Goal: Task Accomplishment & Management: Manage account settings

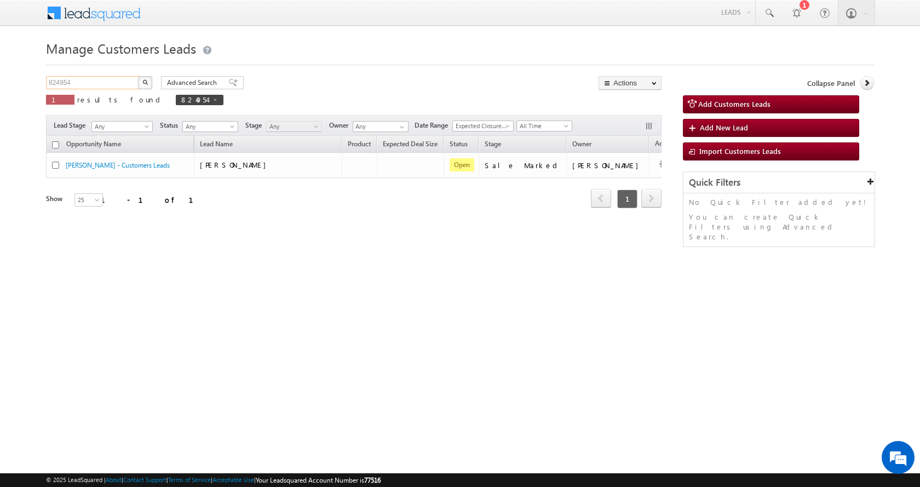
click at [68, 83] on input "824954" at bounding box center [93, 82] width 94 height 13
paste input "11320"
type input "811320"
click at [138, 76] on button "button" at bounding box center [145, 82] width 14 height 13
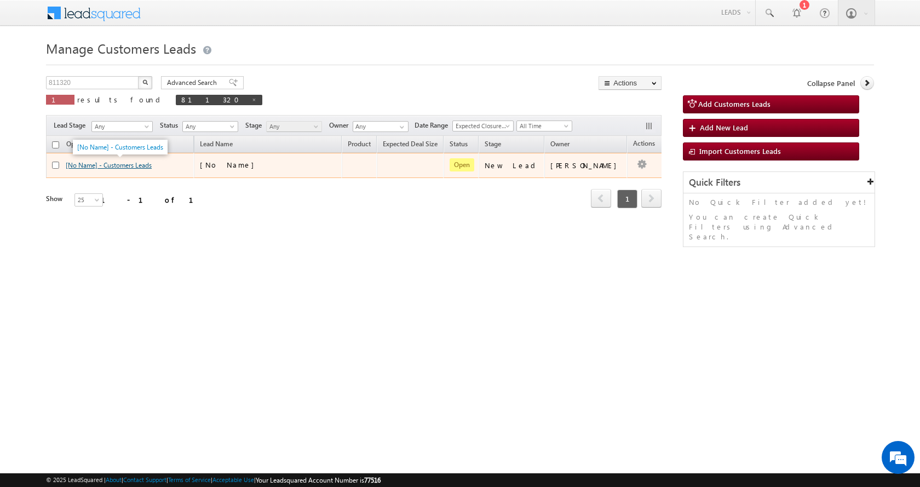
click at [126, 165] on link "[No Name] - Customers Leads" at bounding box center [109, 165] width 86 height 8
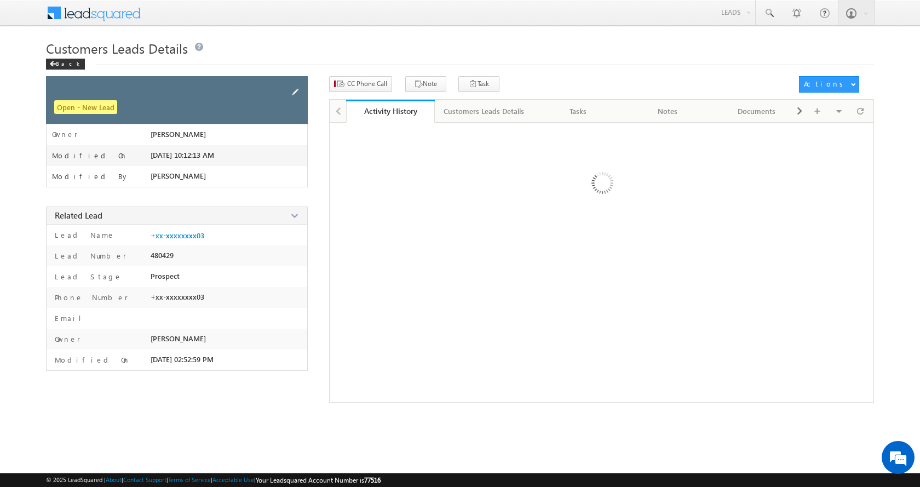
click at [295, 90] on span at bounding box center [295, 92] width 12 height 12
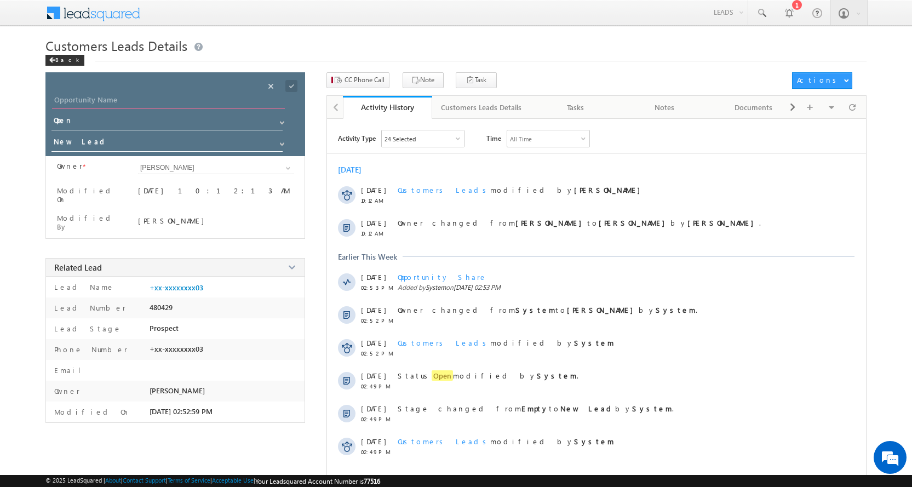
click at [105, 96] on input "Opportunity Name" at bounding box center [168, 101] width 233 height 15
type input "ABHAY"
click at [283, 148] on span "New Lead" at bounding box center [170, 145] width 236 height 21
click at [282, 145] on span at bounding box center [282, 144] width 9 height 9
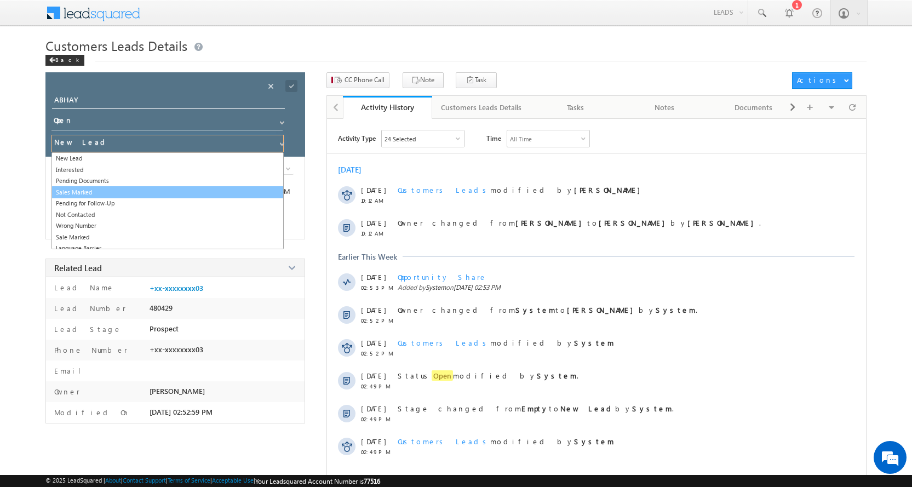
click at [107, 190] on link "Sales Marked" at bounding box center [168, 192] width 232 height 13
type input "Sales Marked"
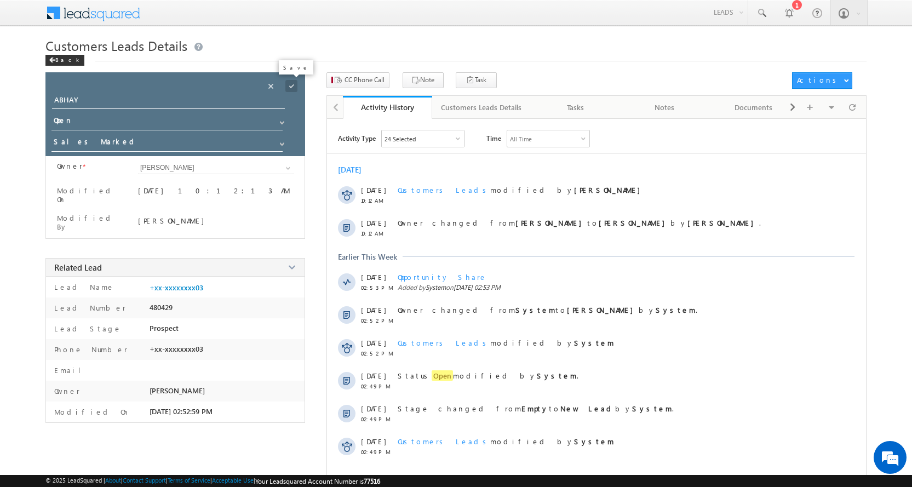
click at [294, 86] on span at bounding box center [291, 86] width 12 height 12
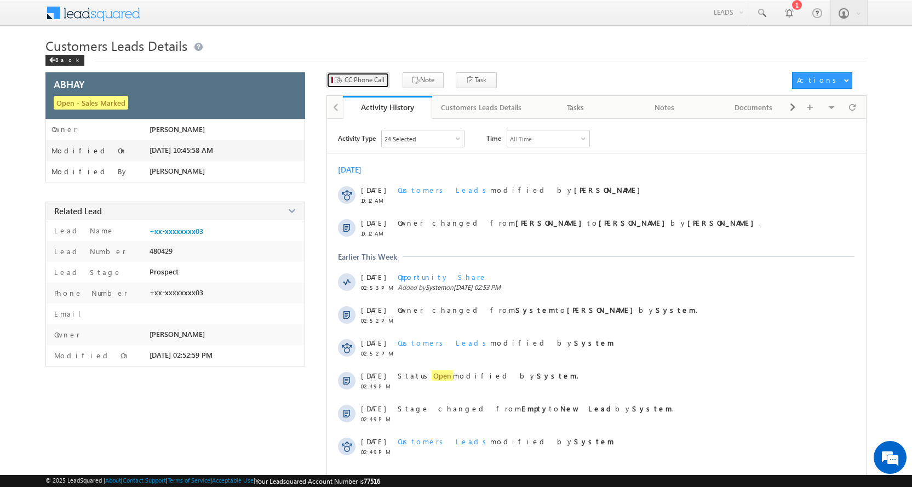
click at [367, 83] on span "CC Phone Call" at bounding box center [365, 80] width 40 height 10
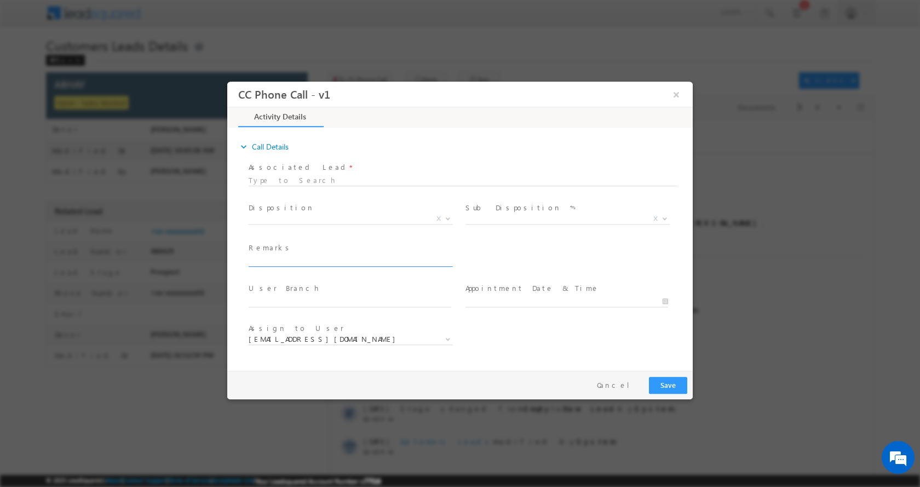
click at [317, 260] on input "text" at bounding box center [350, 260] width 203 height 11
type input "ABHAY-9623245303-P+C-REG-AGE-43-LOAN-8 L-PV-14 L-JOB-15-WIFE-30 K-EMI-NA-PIN CO…"
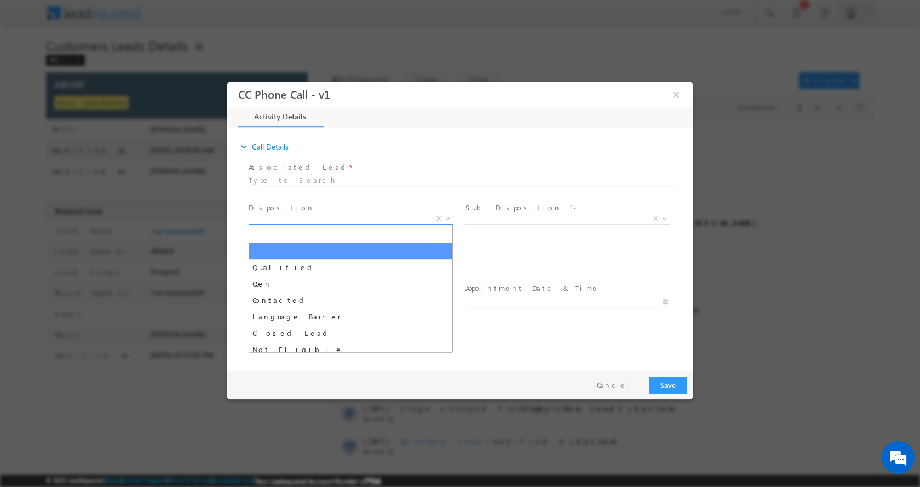
click at [448, 220] on span at bounding box center [447, 218] width 11 height 14
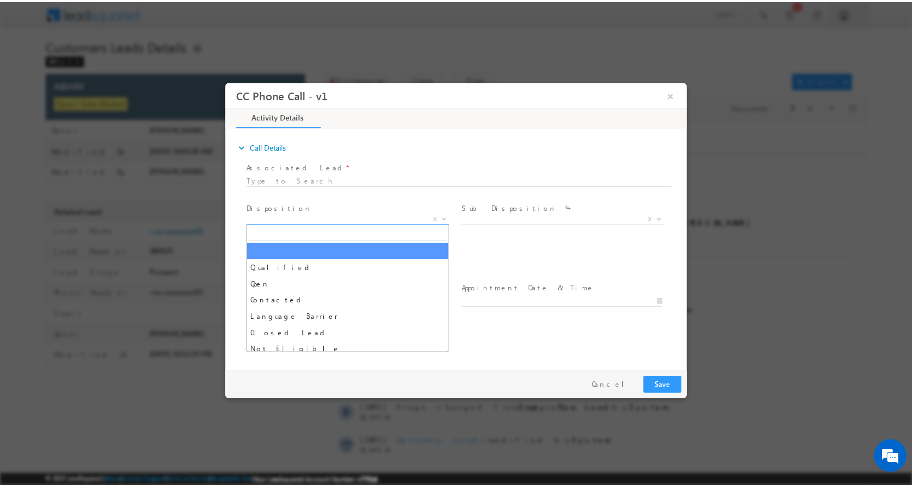
scroll to position [0, 0]
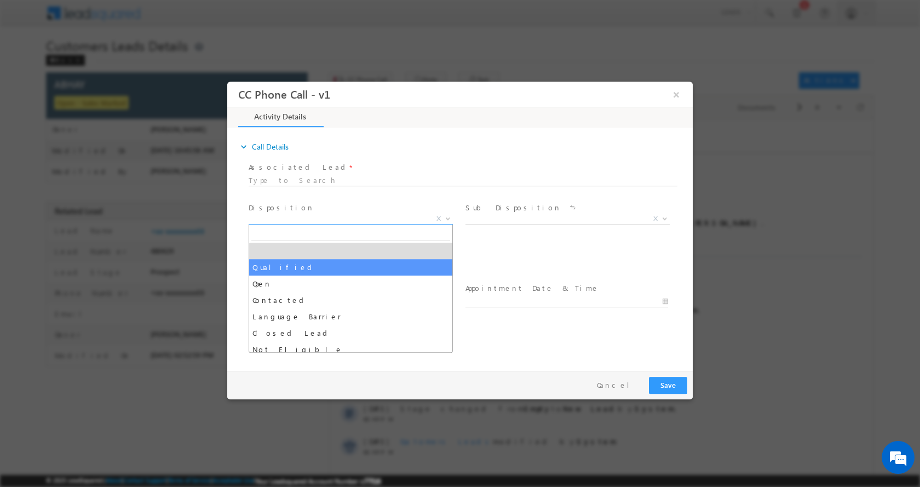
select select "Qualified"
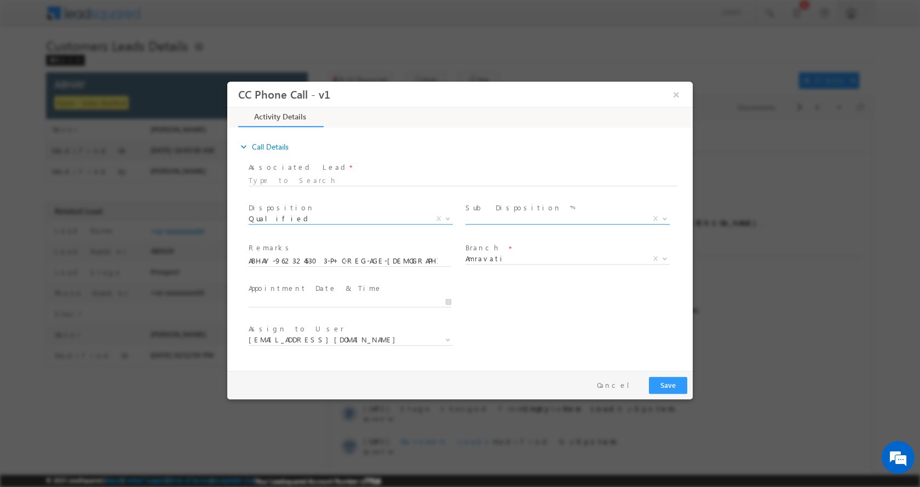
click at [665, 216] on b at bounding box center [665, 218] width 7 height 4
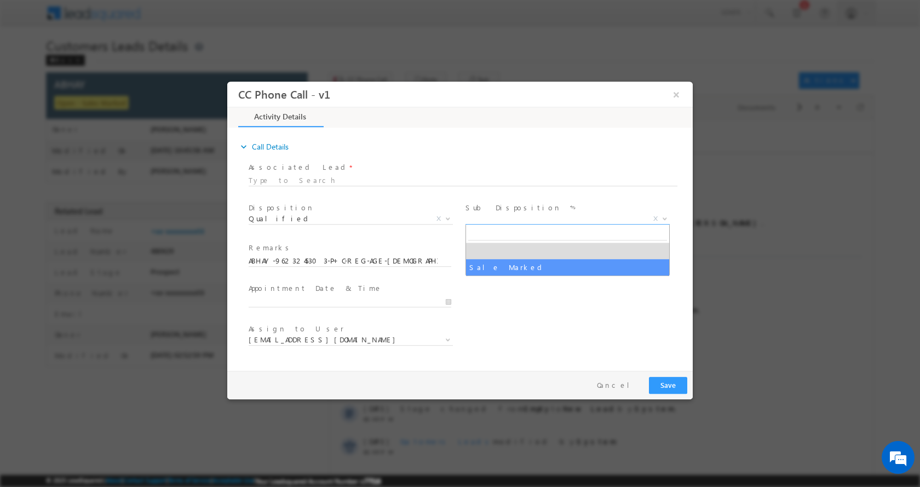
select select "Sale Marked"
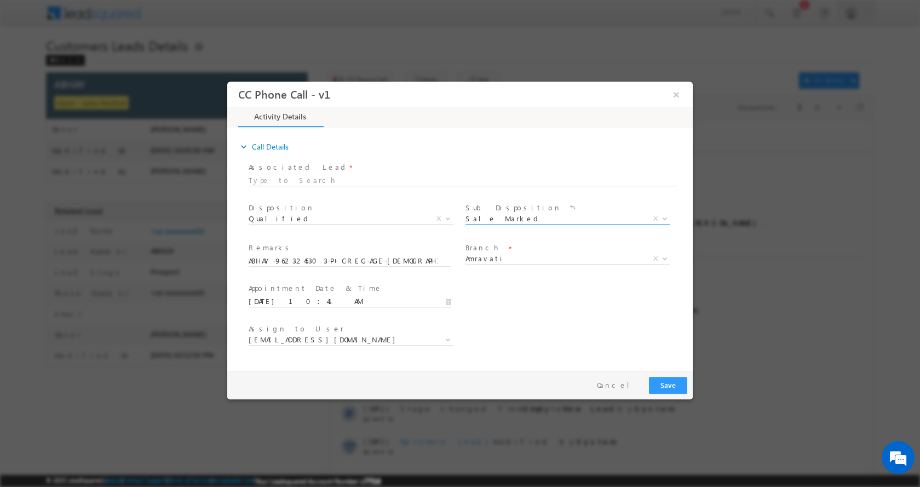
click at [451, 300] on input "09/04/2025 10:41 AM" at bounding box center [350, 301] width 203 height 11
type input "09/04/2025 11:41 AM"
type input "11"
click at [290, 284] on span at bounding box center [291, 283] width 8 height 8
type input "09/04/2025 12:41 PM"
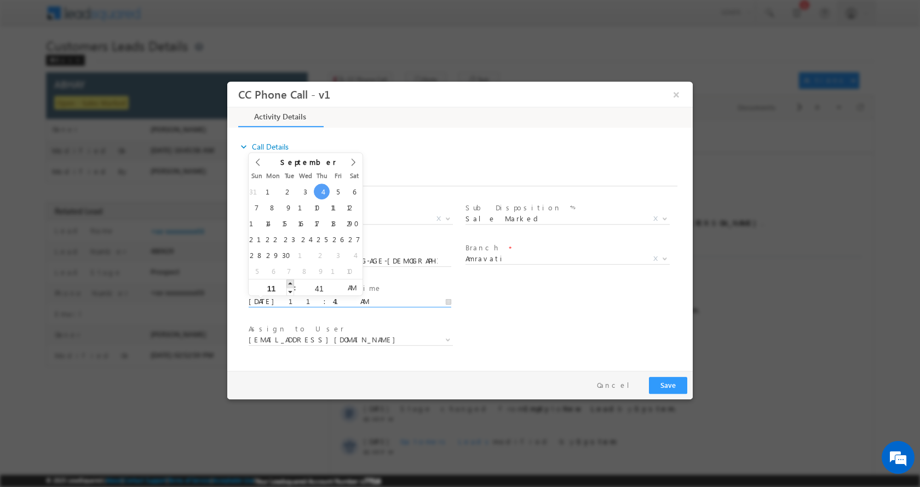
type input "12"
click at [290, 284] on span at bounding box center [291, 283] width 8 height 8
type input "09/04/2025 1:41 PM"
type input "01"
click at [290, 284] on span at bounding box center [291, 283] width 8 height 8
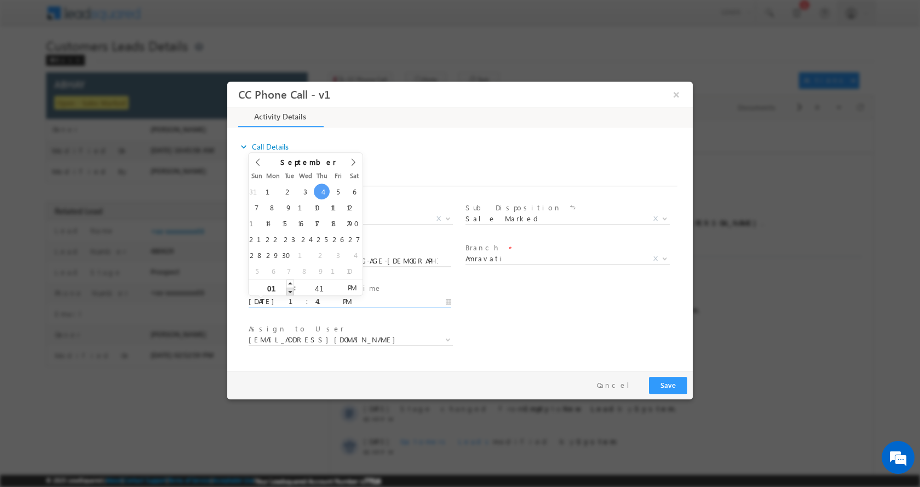
type input "09/04/2025 12:41 PM"
type input "12"
click at [290, 289] on span at bounding box center [291, 291] width 8 height 8
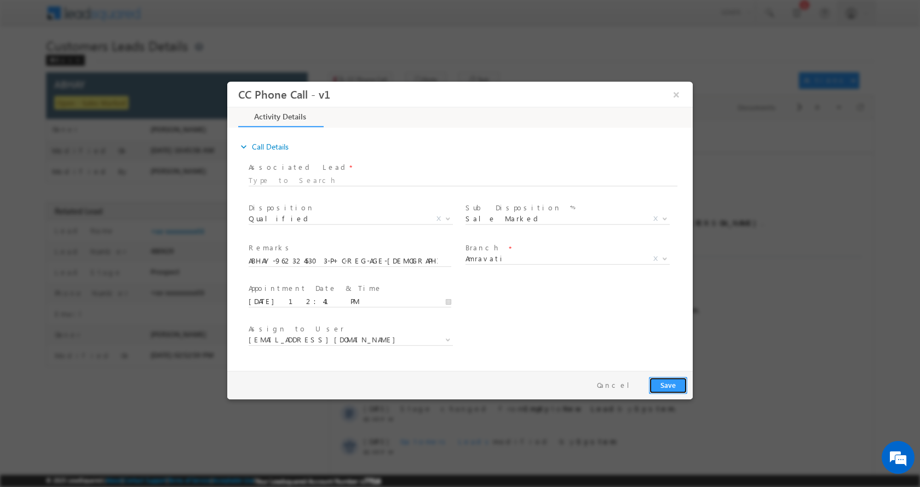
click at [667, 386] on button "Save" at bounding box center [668, 384] width 38 height 17
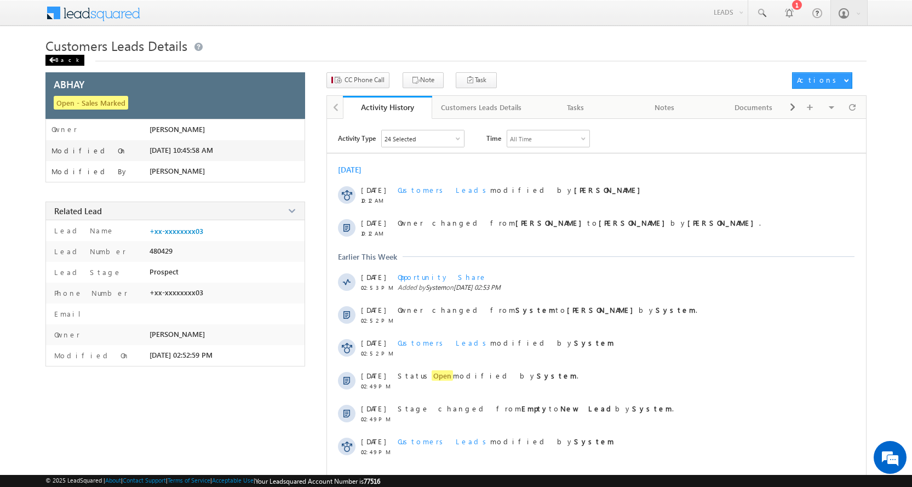
click at [61, 61] on div "Back" at bounding box center [64, 60] width 39 height 11
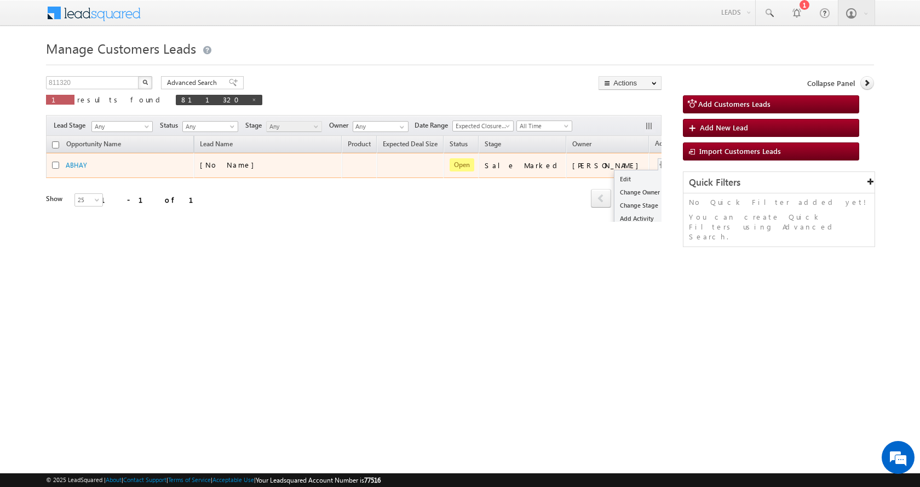
click at [659, 164] on button "button" at bounding box center [664, 164] width 11 height 11
click at [619, 177] on link "Edit" at bounding box center [642, 179] width 55 height 13
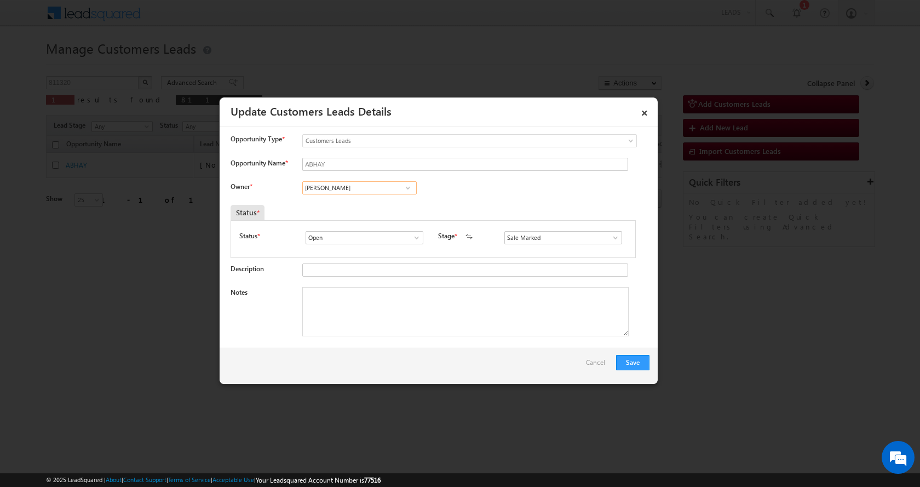
click at [321, 189] on input "Akshay Sanjayrao Gulhane" at bounding box center [359, 187] width 115 height 13
paste input "Vaibhav Shankar Dhank"
click at [365, 202] on link "Vaibhav Shankar Dhanke vaibhav.dhanke@sgrlimited.in" at bounding box center [359, 205] width 115 height 21
type input "Vaibhav Shankar Dhanke"
click at [363, 319] on textarea "Notes" at bounding box center [465, 311] width 327 height 49
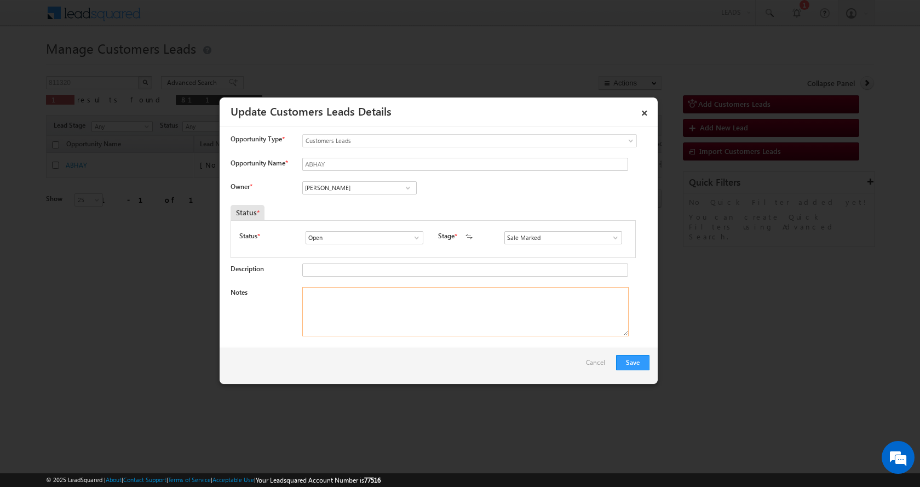
paste textarea "ABHAY-9623245303-P+C-REG-AGE-43-LOAN-8 L-PV-14 L-JOB-15-WIFE-30 K-EMI-NA-PIN CO…"
type textarea "ABHAY-9623245303-P+C-REG-AGE-43-LOAN-8 L-PV-14 L-JOB-15-WIFE-30 K-EMI-NA-PIN CO…"
click at [629, 363] on button "Save" at bounding box center [632, 362] width 33 height 15
